Goal: Obtain resource: Download file/media

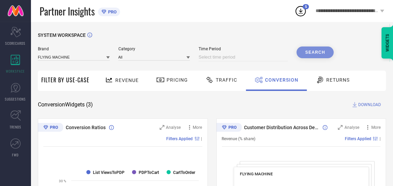
click at [216, 58] on input at bounding box center [242, 57] width 89 height 8
select select "7"
select select "2025"
select select "8"
select select "2025"
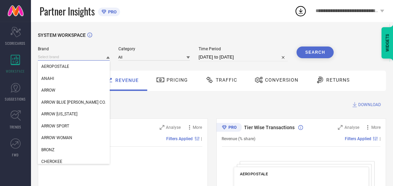
click at [85, 57] on input at bounding box center [74, 56] width 72 height 7
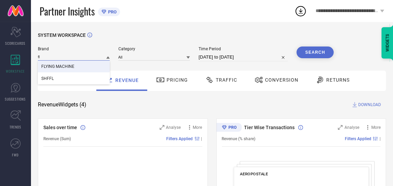
type input "fl"
click at [83, 65] on div "FLYING MACHINE" at bounding box center [74, 66] width 72 height 12
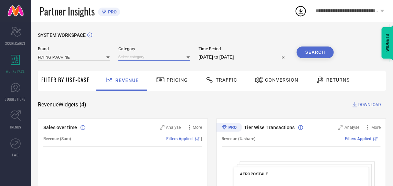
click at [136, 56] on input at bounding box center [154, 56] width 72 height 7
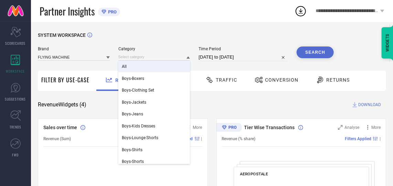
click at [136, 63] on div "All" at bounding box center [154, 66] width 72 height 12
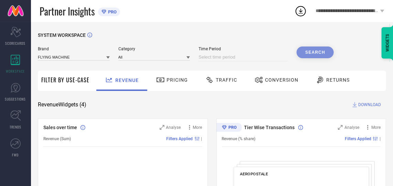
select select "7"
select select "2025"
select select "8"
select select "2025"
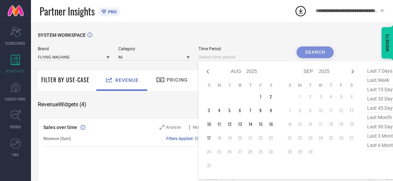
click at [253, 57] on input at bounding box center [242, 57] width 89 height 8
click at [273, 126] on td "16" at bounding box center [270, 124] width 10 height 10
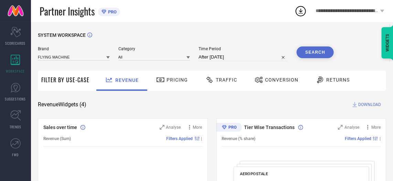
type input "16-08-2025 to 16-08-2025"
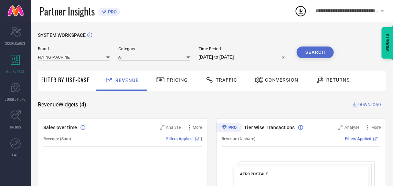
click at [317, 52] on button "Search" at bounding box center [314, 52] width 37 height 12
click at [274, 80] on span "Conversion" at bounding box center [281, 79] width 33 height 5
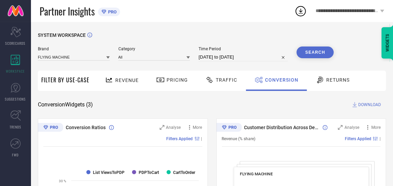
click at [370, 104] on span "DOWNLOAD" at bounding box center [369, 104] width 23 height 7
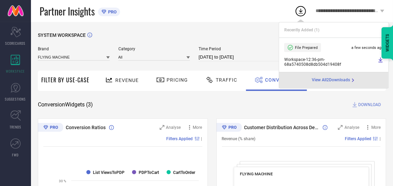
click at [223, 60] on input "16-08-2025 to 16-08-2025" at bounding box center [242, 57] width 89 height 8
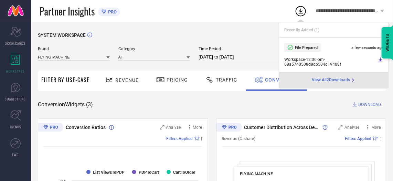
select select "7"
select select "2025"
select select "8"
select select "2025"
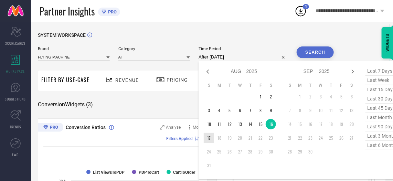
click at [211, 140] on td "17" at bounding box center [208, 138] width 10 height 10
type input "17-08-2025 to 17-08-2025"
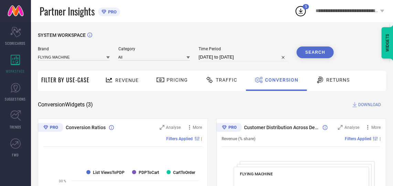
click at [312, 53] on button "Search" at bounding box center [314, 52] width 37 height 12
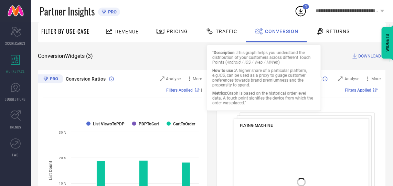
scroll to position [6, 0]
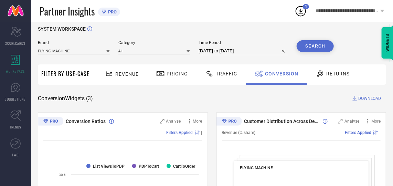
click at [362, 99] on span "DOWNLOAD" at bounding box center [369, 98] width 23 height 7
